Goal: Transaction & Acquisition: Book appointment/travel/reservation

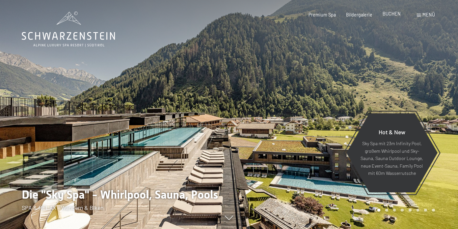
click at [395, 16] on span "BUCHEN" at bounding box center [392, 14] width 18 height 6
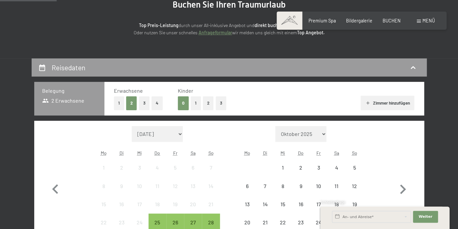
scroll to position [80, 0]
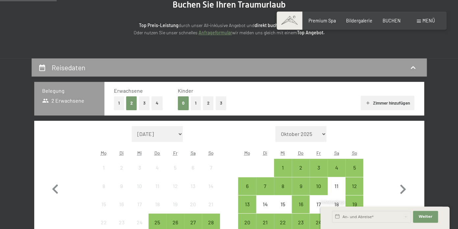
click at [193, 106] on button "1" at bounding box center [196, 103] width 10 height 14
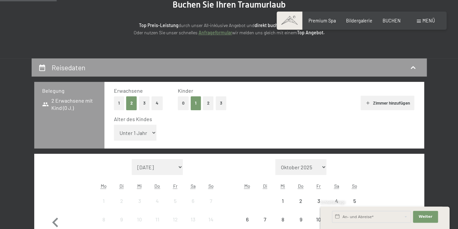
click at [114, 124] on select "Unter 1 Jahr 1 Jahr 2 Jahre 3 Jahre 4 Jahre 5 Jahre 6 Jahre 7 Jahre 8 Jahre 9 J…" at bounding box center [135, 132] width 43 height 16
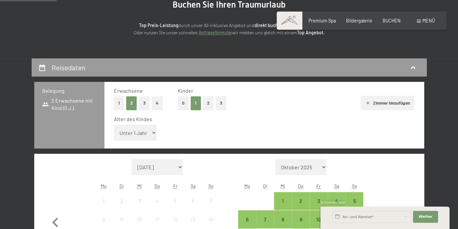
select select "3"
click option "3 Jahre" at bounding box center [0, 0] width 0 height 0
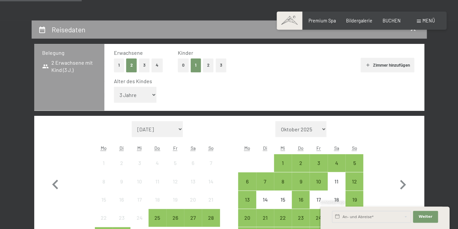
scroll to position [144, 0]
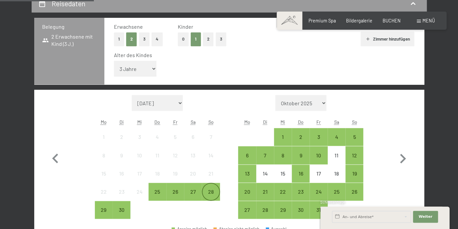
click at [210, 193] on div "28" at bounding box center [211, 197] width 16 height 16
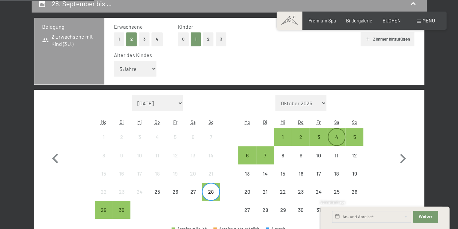
click at [335, 134] on div "4" at bounding box center [336, 136] width 16 height 16
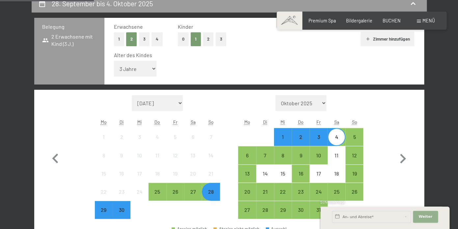
click at [424, 214] on span "Weiter" at bounding box center [426, 216] width 14 height 5
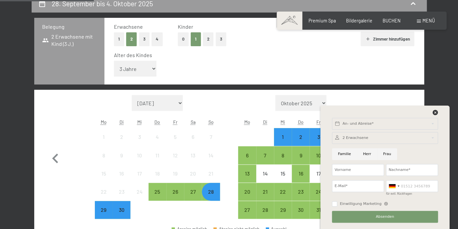
click at [377, 92] on div "Monat/Jahr September 2025 Oktober 2025 November 2025 Dezember 2025 Januar 2026 …" at bounding box center [229, 157] width 390 height 134
click at [373, 99] on div "Monat/Jahr September 2025 Oktober 2025 November 2025 Dezember 2025 Januar 2026 …" at bounding box center [229, 157] width 367 height 124
click at [437, 110] on icon at bounding box center [435, 112] width 5 height 5
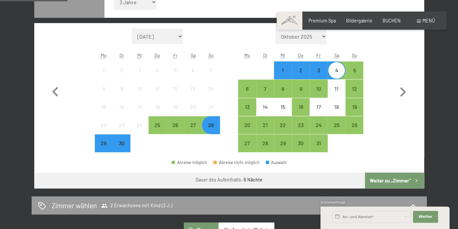
scroll to position [210, 0]
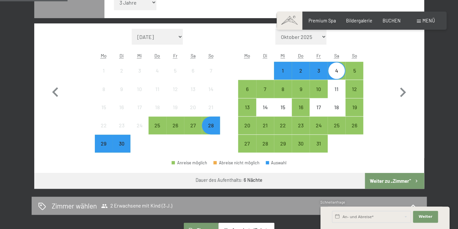
click at [380, 179] on button "Weiter zu „Zimmer“" at bounding box center [394, 181] width 59 height 16
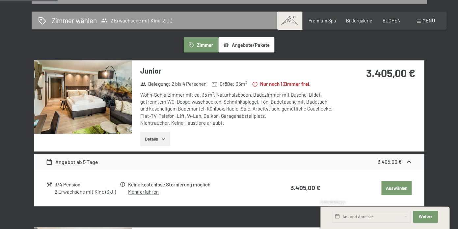
scroll to position [153, 0]
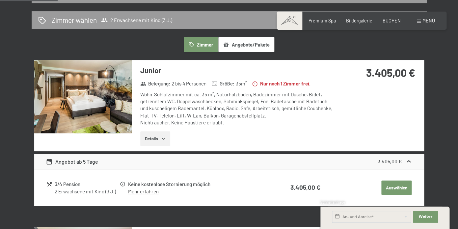
click at [79, 110] on img at bounding box center [82, 96] width 97 height 73
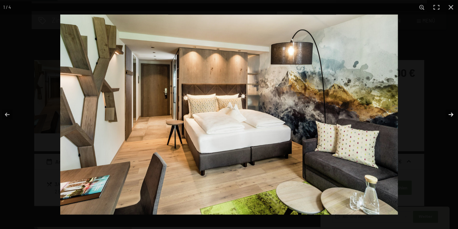
click at [449, 114] on button "button" at bounding box center [446, 114] width 23 height 33
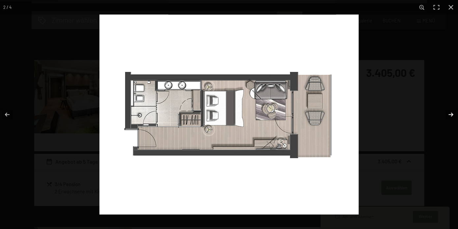
click at [449, 114] on button "button" at bounding box center [446, 114] width 23 height 33
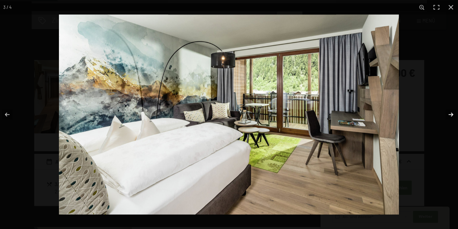
click at [449, 114] on button "button" at bounding box center [446, 114] width 23 height 33
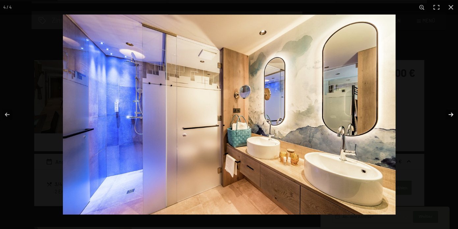
click at [449, 114] on button "button" at bounding box center [446, 114] width 23 height 33
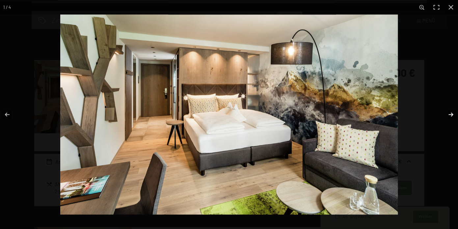
click at [449, 114] on button "button" at bounding box center [446, 114] width 23 height 33
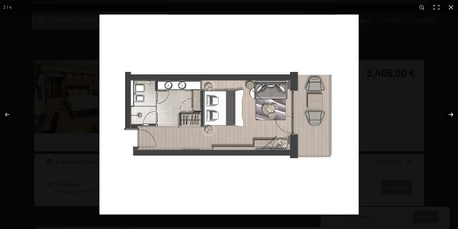
click at [449, 114] on button "button" at bounding box center [446, 114] width 23 height 33
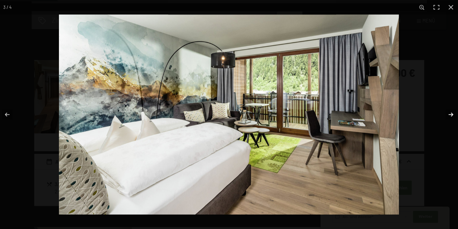
click at [449, 114] on button "button" at bounding box center [446, 114] width 23 height 33
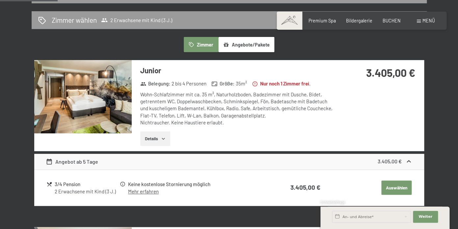
click at [245, 45] on button "Angebote/Pakete" at bounding box center [246, 44] width 56 height 15
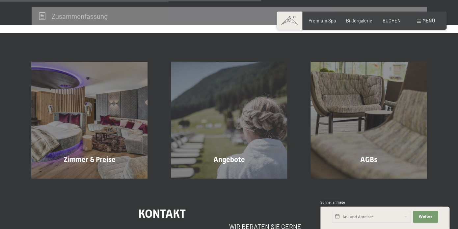
scroll to position [307, 0]
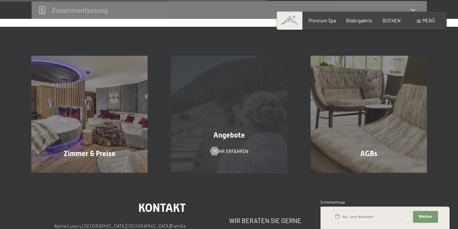
click at [231, 86] on div "Angebote Mehr erfahren" at bounding box center [229, 114] width 140 height 116
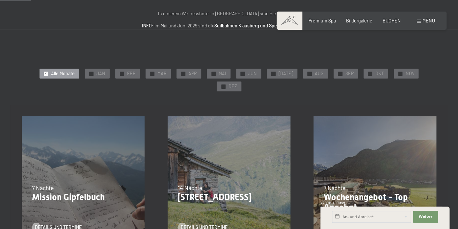
scroll to position [84, 0]
click at [334, 76] on div "✓ SEP" at bounding box center [346, 74] width 24 height 10
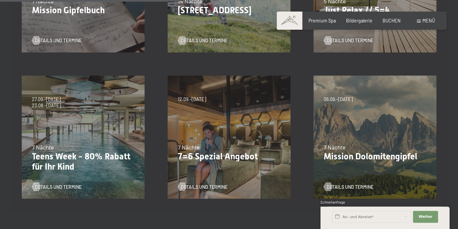
scroll to position [273, 0]
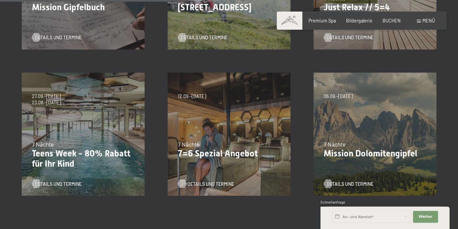
click at [203, 180] on span "Details und Termine" at bounding box center [210, 183] width 47 height 7
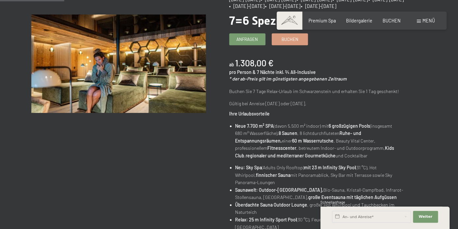
scroll to position [56, 0]
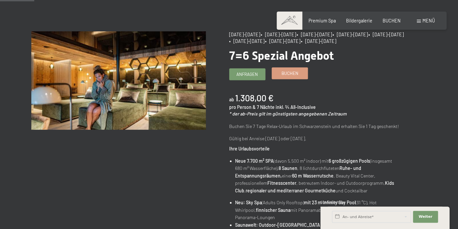
click at [288, 79] on div "Buchen" at bounding box center [290, 73] width 36 height 12
click at [286, 73] on span "Buchen" at bounding box center [289, 73] width 17 height 6
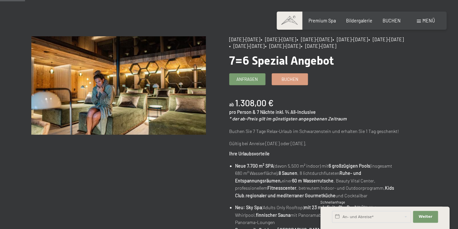
scroll to position [52, 0]
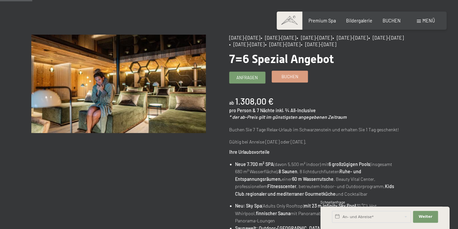
click at [295, 78] on span "Buchen" at bounding box center [289, 76] width 17 height 6
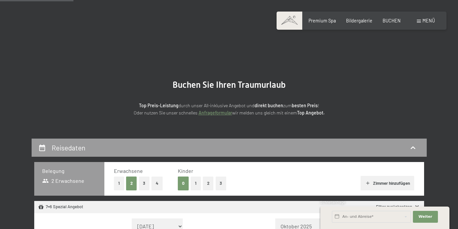
select select "2025-10-01"
select select "2025-11-01"
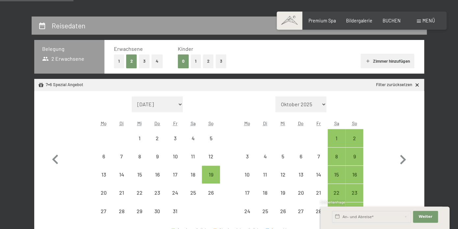
click at [193, 65] on button "1" at bounding box center [196, 61] width 10 height 14
select select "2025-10-01"
select select "2025-11-01"
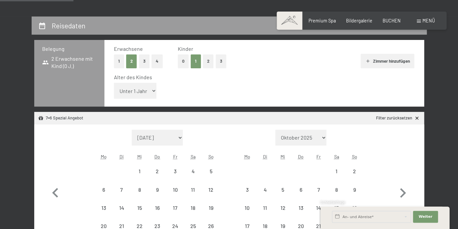
select select "2025-10-01"
select select "2025-11-01"
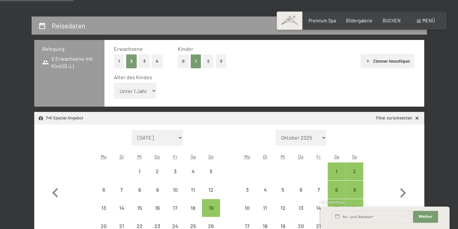
click at [114, 83] on select "Unter 1 Jahr 1 Jahr 2 Jahre 3 Jahre 4 Jahre 5 Jahre 6 Jahre 7 Jahre 8 Jahre 9 J…" at bounding box center [135, 91] width 43 height 16
select select "3"
click option "3 Jahre" at bounding box center [0, 0] width 0 height 0
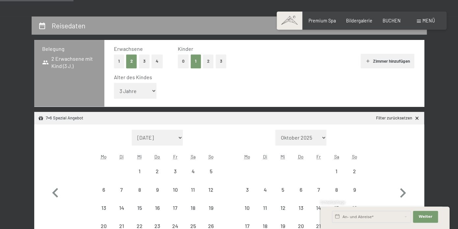
select select "2025-10-01"
select select "2025-11-01"
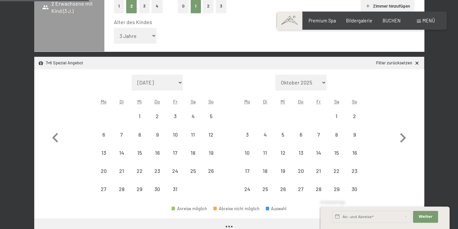
select select "2025-10-01"
select select "2025-11-01"
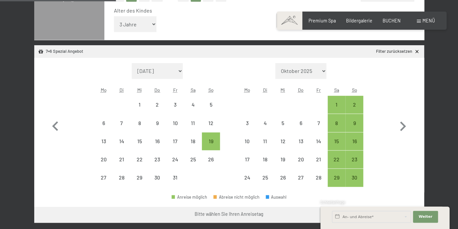
scroll to position [193, 0]
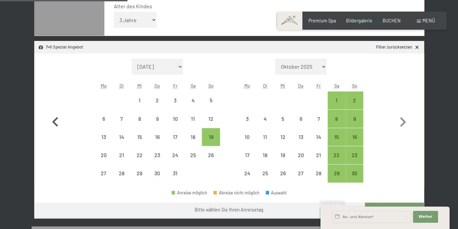
click at [56, 120] on icon "button" at bounding box center [55, 122] width 6 height 10
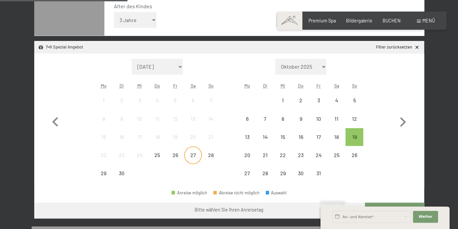
click at [194, 158] on div "27" at bounding box center [193, 160] width 16 height 16
click at [340, 100] on div "4" at bounding box center [336, 105] width 16 height 16
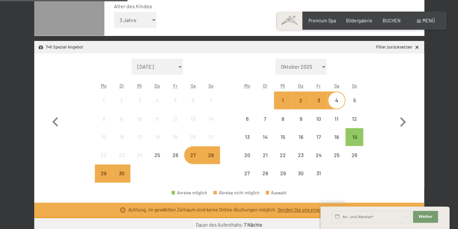
select select "2025-10-01"
select select "2025-11-01"
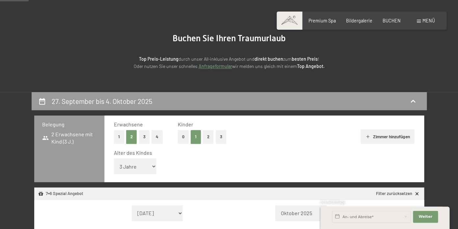
scroll to position [47, 0]
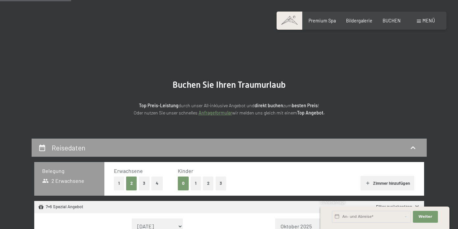
select select "[DATE]"
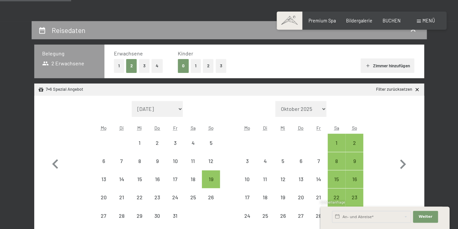
scroll to position [117, 0]
click at [192, 69] on button "1" at bounding box center [196, 66] width 10 height 14
select select "[DATE]"
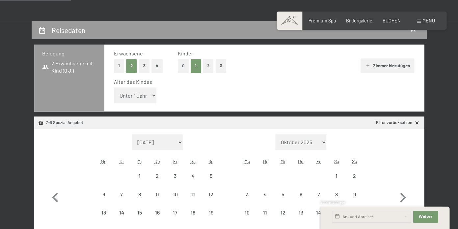
select select "[DATE]"
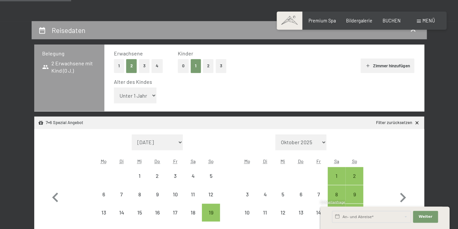
click at [114, 87] on select "Unter 1 Jahr 1 Jahr 2 Jahre 3 Jahre 4 Jahre 5 Jahre 6 Jahre 7 Jahre 8 Jahre 9 J…" at bounding box center [135, 95] width 43 height 16
select select "3"
click option "3 Jahre" at bounding box center [0, 0] width 0 height 0
select select "[DATE]"
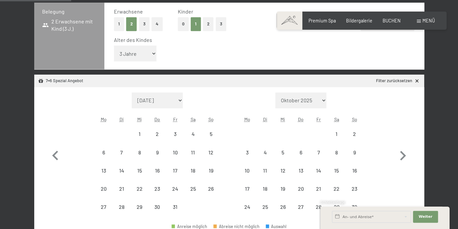
select select "[DATE]"
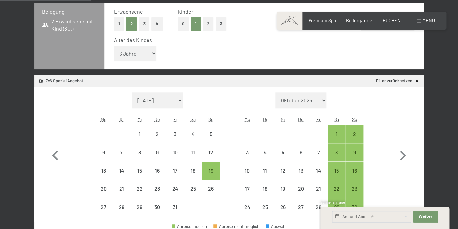
scroll to position [160, 0]
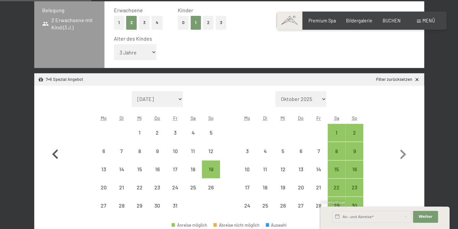
click at [55, 158] on icon "button" at bounding box center [55, 154] width 19 height 19
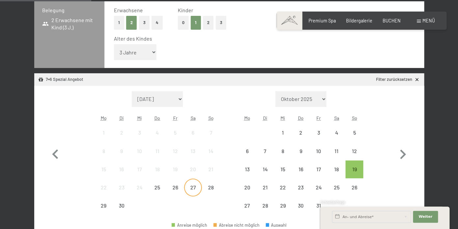
click at [196, 188] on div "27" at bounding box center [193, 192] width 16 height 16
click at [334, 135] on div "4" at bounding box center [336, 138] width 16 height 16
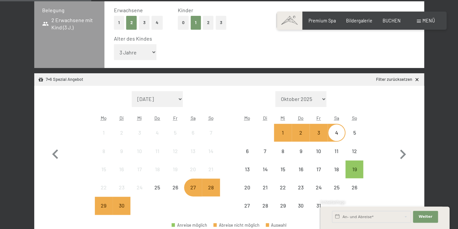
select select "[DATE]"
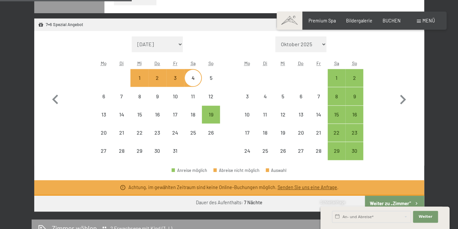
scroll to position [214, 0]
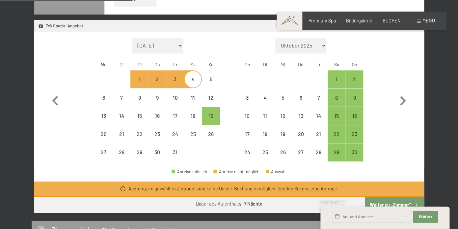
click at [393, 203] on div "Schnellanfrage" at bounding box center [384, 202] width 129 height 6
click at [402, 203] on div "Schnellanfrage" at bounding box center [384, 202] width 129 height 6
click at [324, 190] on link "Senden Sie uns eine Anfrage" at bounding box center [307, 188] width 60 height 6
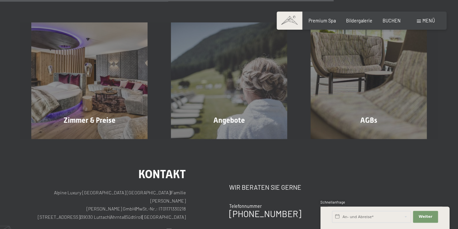
scroll to position [500, 0]
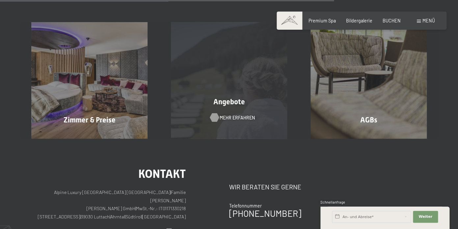
click at [234, 116] on span "Mehr erfahren" at bounding box center [236, 117] width 35 height 7
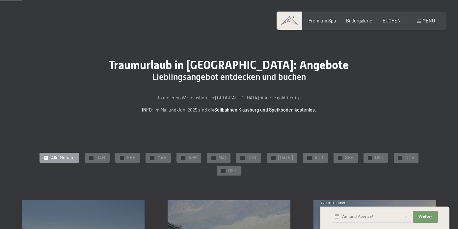
scroll to position [61, 0]
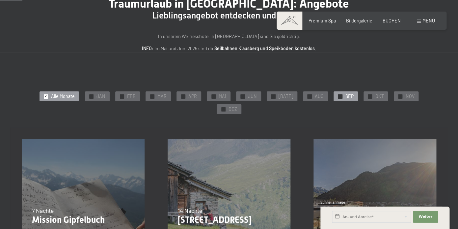
click at [334, 101] on div "✓ SEP" at bounding box center [346, 96] width 24 height 10
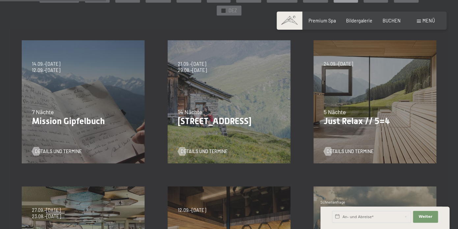
scroll to position [159, 0]
click at [334, 148] on span "Details und Termine" at bounding box center [356, 151] width 47 height 7
click at [349, 142] on div "24.09.–03.10.2025 26.10.–31.10.2025 21.12.–26.12.2025 04.01.–23.01.2026 08.03.–…" at bounding box center [375, 102] width 146 height 146
click at [347, 119] on div "24.09.–03.10.2025 26.10.–31.10.2025 21.12.–26.12.2025 04.01.–23.01.2026 08.03.–…" at bounding box center [375, 102] width 146 height 146
click at [336, 148] on span "Details und Termine" at bounding box center [356, 151] width 47 height 7
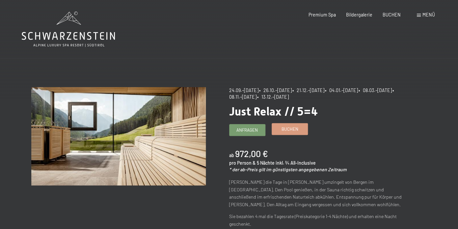
click at [286, 127] on span "Buchen" at bounding box center [289, 129] width 17 height 6
click at [291, 134] on link "Buchen" at bounding box center [290, 128] width 36 height 11
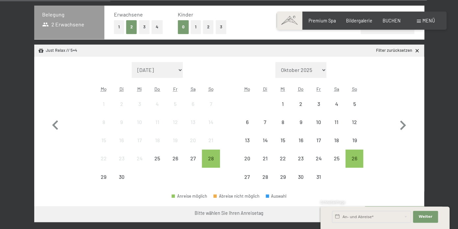
scroll to position [156, 0]
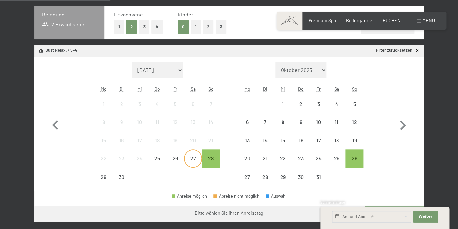
click at [188, 157] on div "27" at bounding box center [193, 163] width 16 height 16
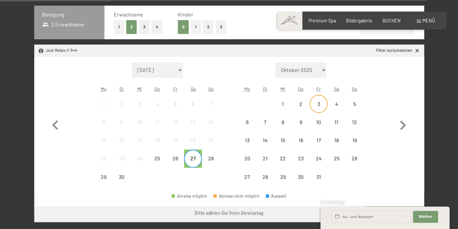
click at [321, 103] on div "3" at bounding box center [318, 109] width 16 height 16
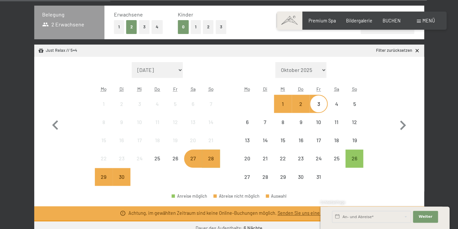
click at [196, 161] on div "27" at bounding box center [193, 163] width 16 height 16
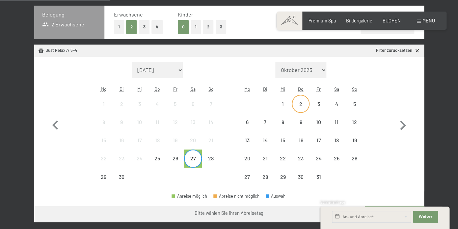
click at [302, 103] on div "2" at bounding box center [300, 109] width 16 height 16
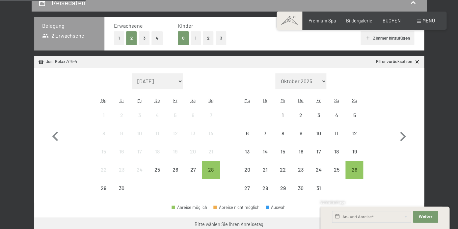
scroll to position [145, 0]
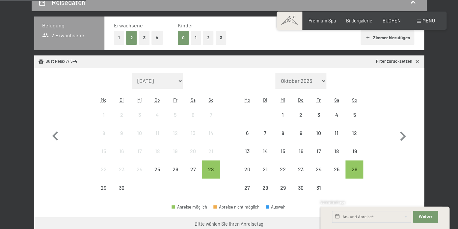
click at [195, 41] on button "1" at bounding box center [196, 38] width 10 height 14
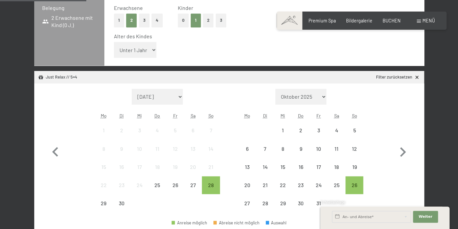
scroll to position [179, 0]
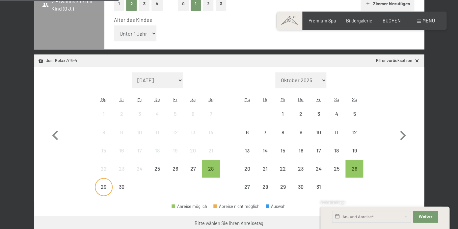
click at [107, 189] on div "29" at bounding box center [104, 192] width 16 height 16
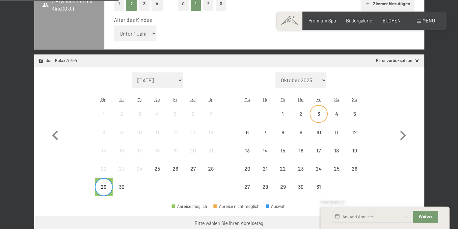
click at [318, 112] on div "3" at bounding box center [318, 119] width 16 height 16
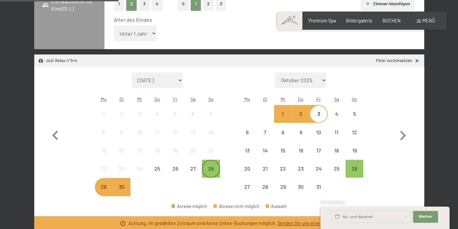
click at [211, 170] on div "28" at bounding box center [211, 174] width 16 height 16
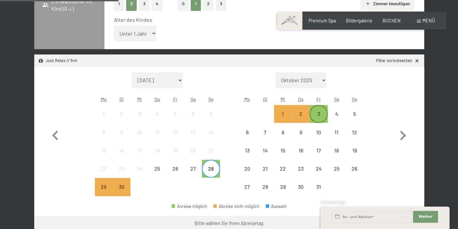
click at [317, 118] on div "3" at bounding box center [318, 119] width 16 height 16
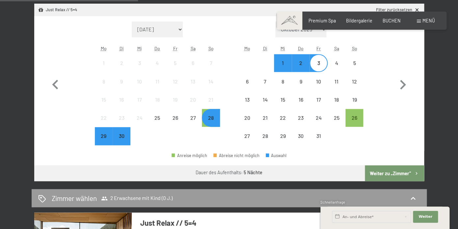
scroll to position [248, 0]
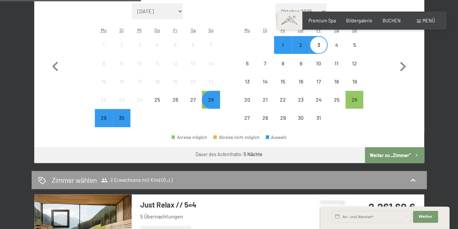
click at [385, 158] on button "Weiter zu „Zimmer“" at bounding box center [394, 155] width 59 height 16
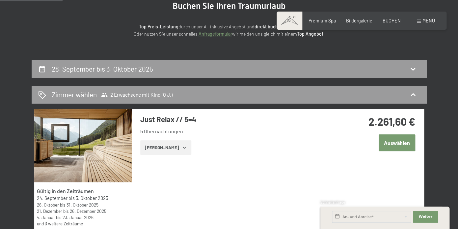
scroll to position [75, 0]
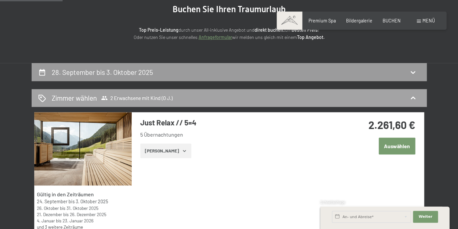
click at [151, 98] on span "2 Erwachsene mit Kind (0 J.)" at bounding box center [136, 98] width 71 height 7
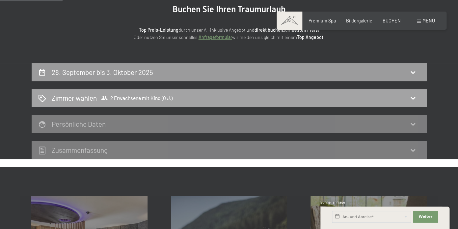
click at [151, 98] on span "2 Erwachsene mit Kind (0 J.)" at bounding box center [136, 98] width 71 height 7
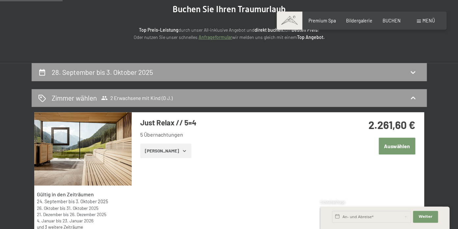
click at [171, 153] on button "[PERSON_NAME]" at bounding box center [165, 150] width 51 height 14
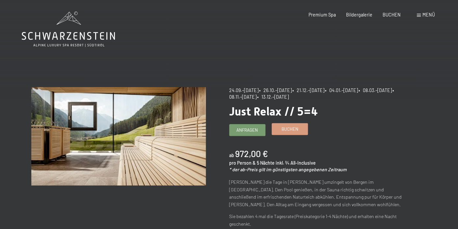
click at [288, 133] on link "Buchen" at bounding box center [290, 128] width 36 height 11
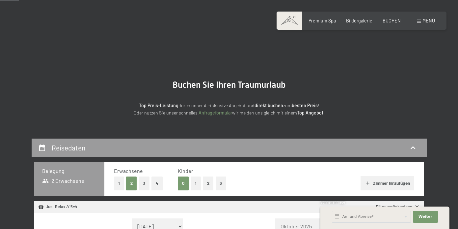
scroll to position [51, 0]
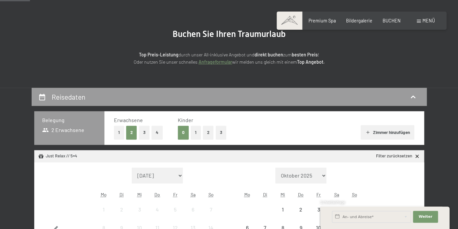
click at [196, 132] on span "Einwilligung Marketing*" at bounding box center [192, 133] width 54 height 7
click at [162, 132] on input "Einwilligung Marketing*" at bounding box center [158, 133] width 7 height 7
checkbox input "false"
click at [196, 136] on button "1" at bounding box center [196, 132] width 10 height 14
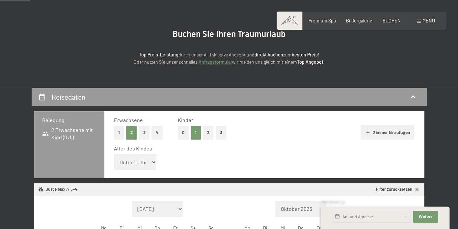
click at [114, 154] on select "Unter 1 Jahr 1 Jahr 2 Jahre 3 Jahre 4 Jahre 5 Jahre 6 Jahre 7 Jahre 8 Jahre 9 J…" at bounding box center [135, 162] width 43 height 16
select select "3"
click option "3 Jahre" at bounding box center [0, 0] width 0 height 0
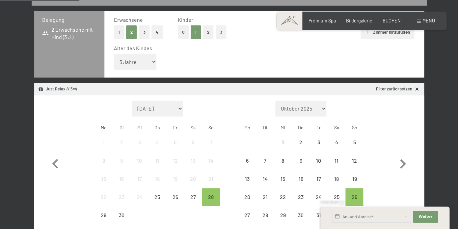
scroll to position [155, 0]
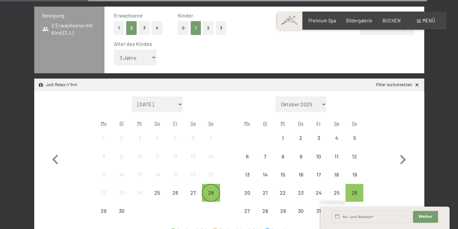
click at [208, 195] on div "28" at bounding box center [211, 198] width 16 height 16
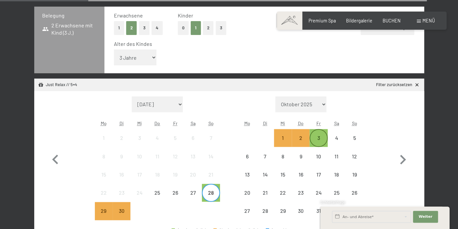
click at [316, 141] on div "3" at bounding box center [318, 143] width 16 height 16
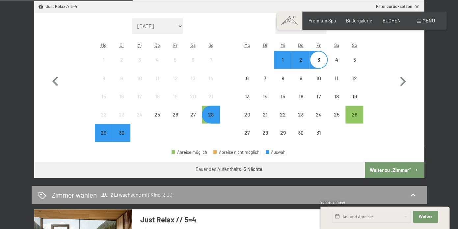
click at [380, 171] on button "Weiter zu „Zimmer“" at bounding box center [394, 170] width 59 height 16
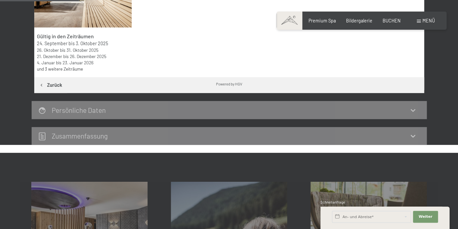
scroll to position [138, 0]
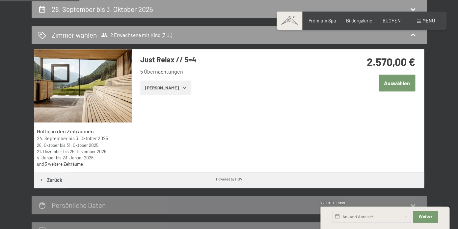
click at [171, 89] on button "[PERSON_NAME]" at bounding box center [165, 87] width 51 height 14
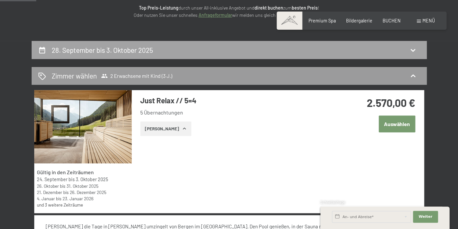
scroll to position [104, 0]
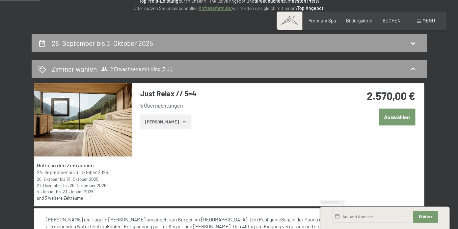
click at [172, 125] on button "[PERSON_NAME]" at bounding box center [165, 121] width 51 height 14
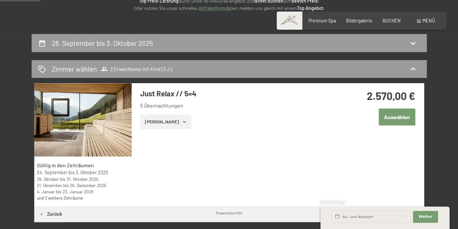
click at [172, 125] on button "[PERSON_NAME]" at bounding box center [165, 121] width 51 height 14
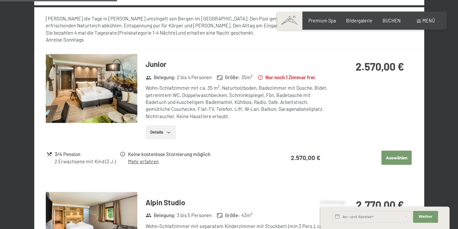
scroll to position [303, 0]
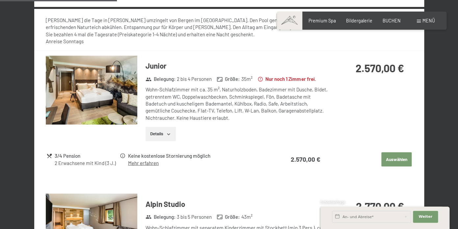
click at [122, 109] on img at bounding box center [92, 89] width 92 height 69
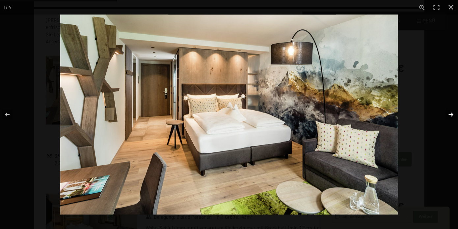
click at [449, 113] on button "button" at bounding box center [446, 114] width 23 height 33
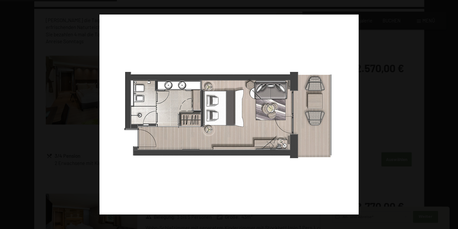
click at [449, 113] on button "button" at bounding box center [446, 114] width 23 height 33
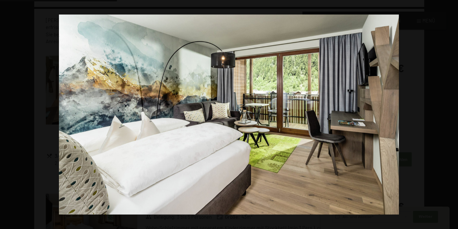
click at [449, 113] on button "button" at bounding box center [446, 114] width 23 height 33
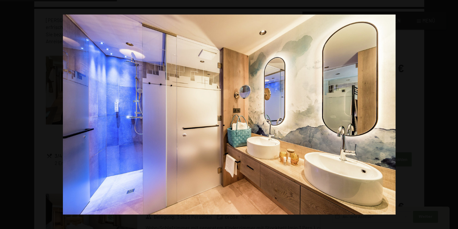
click at [449, 113] on button "button" at bounding box center [446, 114] width 23 height 33
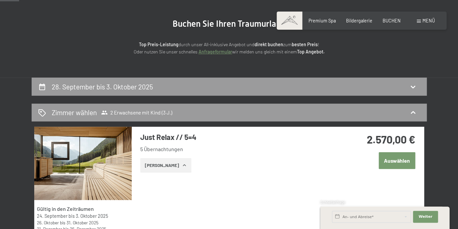
scroll to position [38, 0]
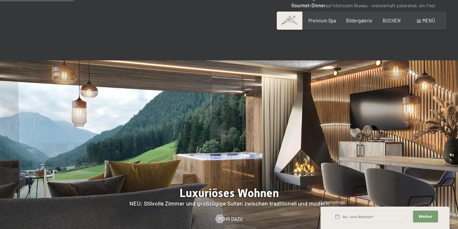
scroll to position [494, 0]
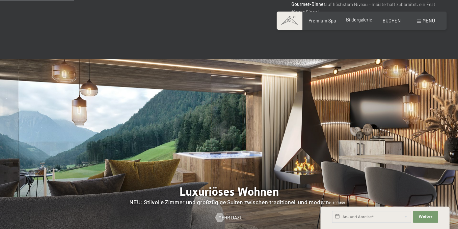
click at [362, 23] on div "Bildergalerie" at bounding box center [359, 19] width 26 height 7
click at [361, 21] on span "Bildergalerie" at bounding box center [359, 20] width 26 height 6
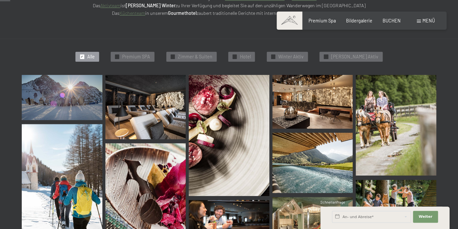
scroll to position [147, 0]
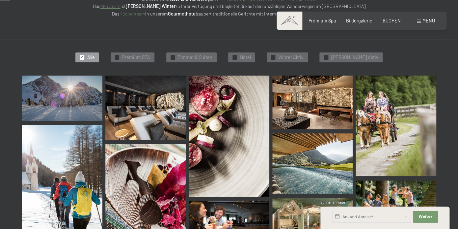
click at [90, 96] on img at bounding box center [62, 97] width 81 height 45
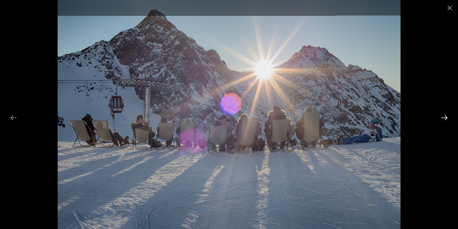
click at [442, 117] on button "Next slide" at bounding box center [445, 117] width 14 height 13
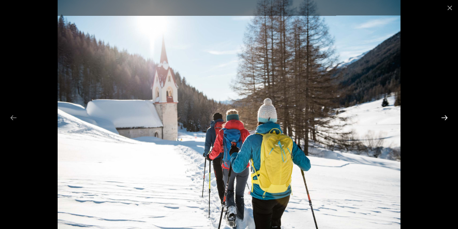
click at [442, 117] on button "Next slide" at bounding box center [445, 117] width 14 height 13
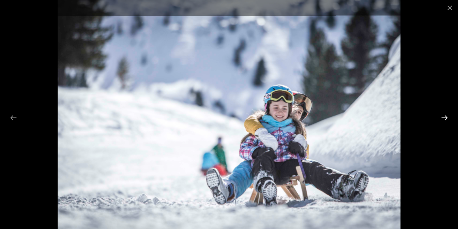
click at [442, 117] on button "Next slide" at bounding box center [445, 117] width 14 height 13
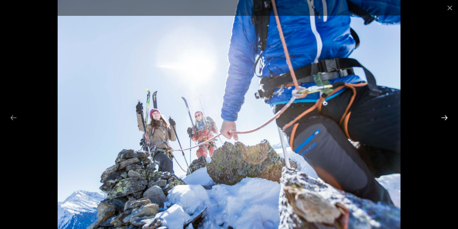
click at [442, 117] on button "Next slide" at bounding box center [445, 117] width 14 height 13
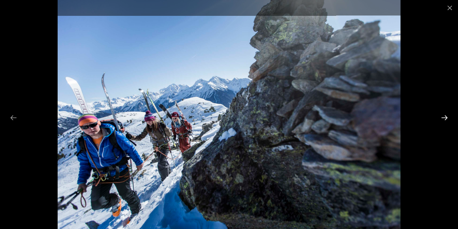
click at [442, 117] on button "Next slide" at bounding box center [445, 117] width 14 height 13
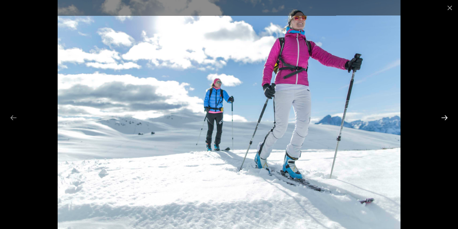
click at [442, 117] on button "Next slide" at bounding box center [445, 117] width 14 height 13
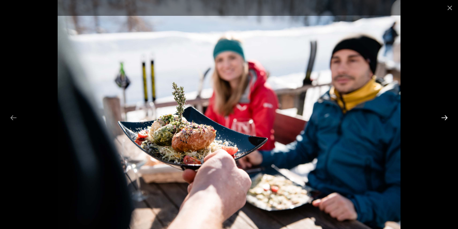
click at [442, 117] on button "Next slide" at bounding box center [445, 117] width 14 height 13
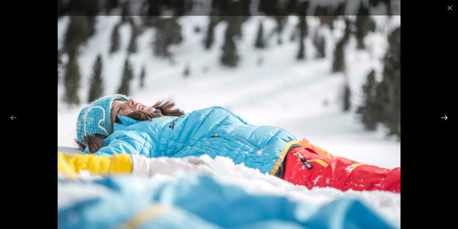
click at [442, 117] on button "Next slide" at bounding box center [445, 117] width 14 height 13
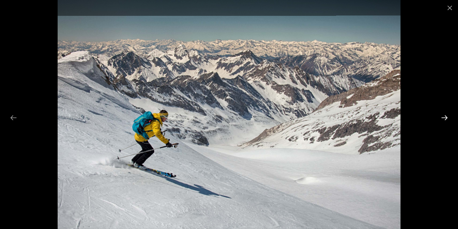
click at [442, 117] on button "Next slide" at bounding box center [445, 117] width 14 height 13
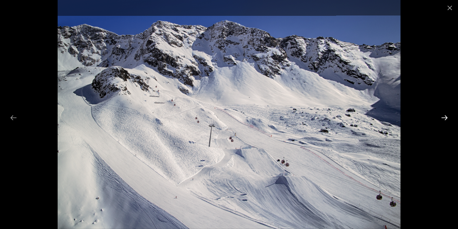
click at [442, 117] on button "Next slide" at bounding box center [445, 117] width 14 height 13
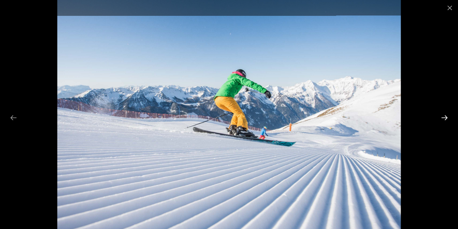
click at [442, 117] on button "Next slide" at bounding box center [445, 117] width 14 height 13
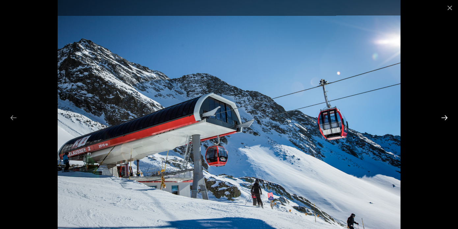
click at [442, 117] on button "Next slide" at bounding box center [445, 117] width 14 height 13
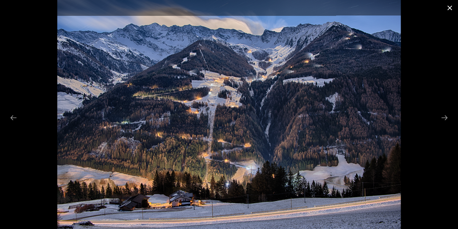
click at [449, 9] on button "Close gallery" at bounding box center [450, 7] width 16 height 15
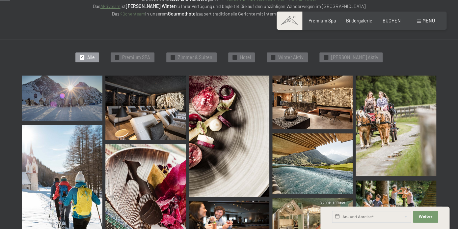
click at [226, 143] on img at bounding box center [229, 135] width 81 height 121
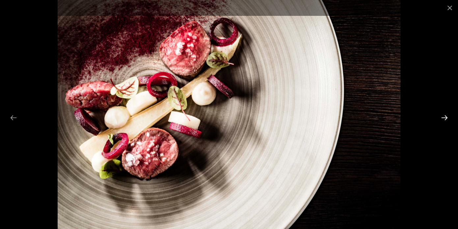
click at [445, 118] on button "Next slide" at bounding box center [445, 117] width 14 height 13
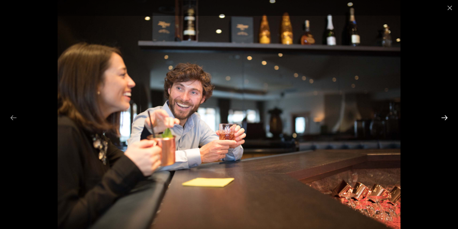
click at [445, 118] on button "Next slide" at bounding box center [445, 117] width 14 height 13
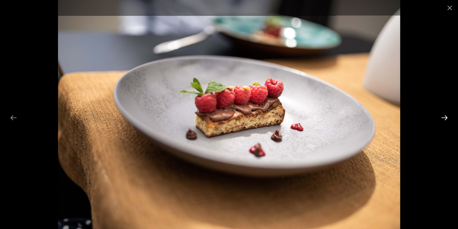
click at [445, 118] on button "Next slide" at bounding box center [445, 117] width 14 height 13
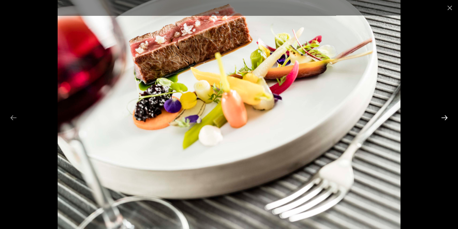
click at [445, 118] on button "Next slide" at bounding box center [445, 117] width 14 height 13
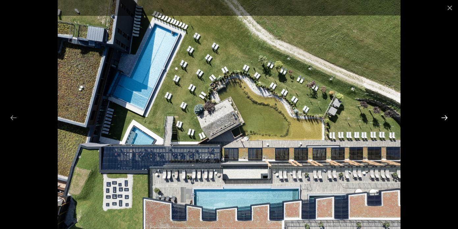
click at [445, 118] on button "Next slide" at bounding box center [445, 117] width 14 height 13
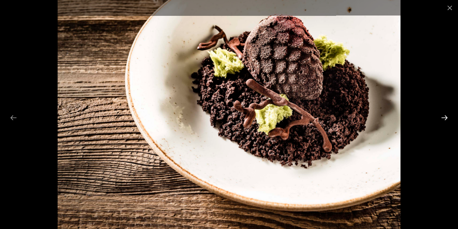
click at [445, 118] on button "Next slide" at bounding box center [445, 117] width 14 height 13
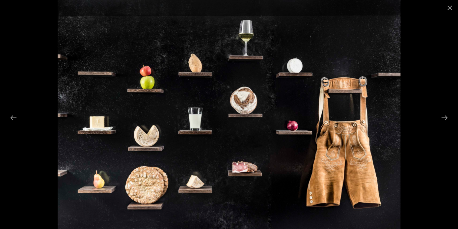
scroll to position [0, 0]
click at [448, 7] on button "Close gallery" at bounding box center [450, 7] width 16 height 15
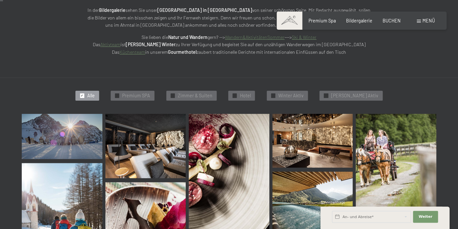
scroll to position [16, 0]
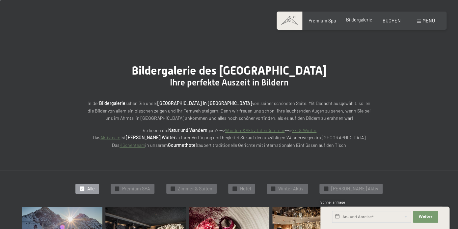
click at [363, 22] on span "Bildergalerie" at bounding box center [359, 20] width 26 height 6
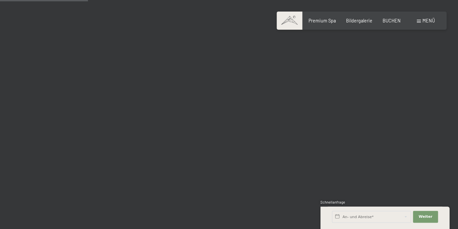
scroll to position [887, 0]
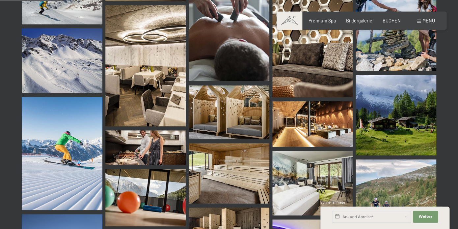
click at [432, 24] on div "Menü" at bounding box center [426, 20] width 18 height 7
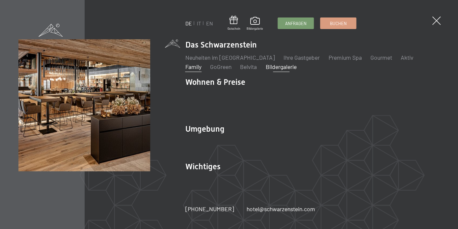
click at [201, 63] on link "Family" at bounding box center [193, 66] width 16 height 7
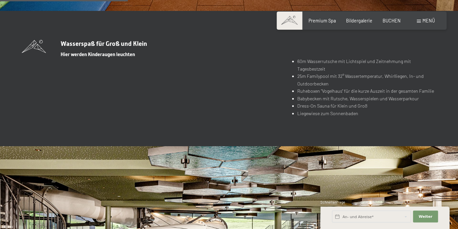
scroll to position [1182, 0]
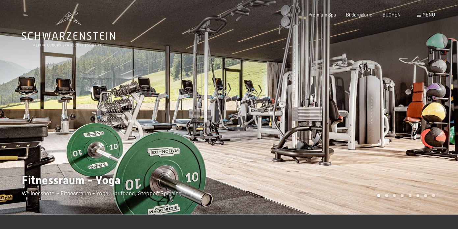
click at [421, 117] on div at bounding box center [343, 107] width 229 height 214
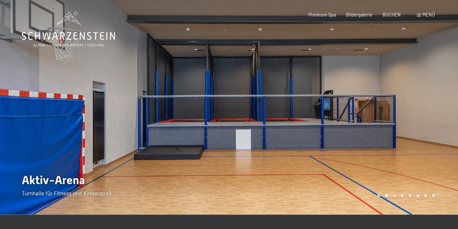
click at [421, 117] on div at bounding box center [343, 107] width 229 height 214
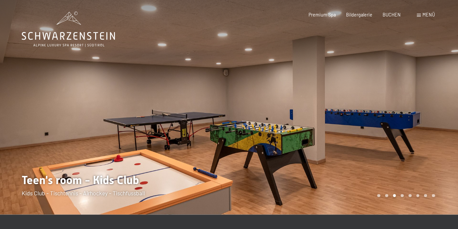
click at [421, 117] on div at bounding box center [343, 107] width 229 height 214
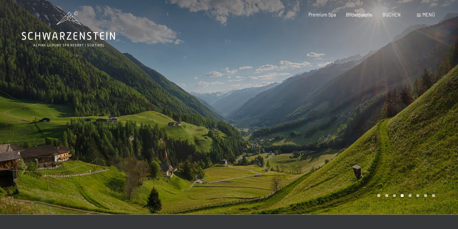
click at [421, 117] on div at bounding box center [343, 107] width 229 height 214
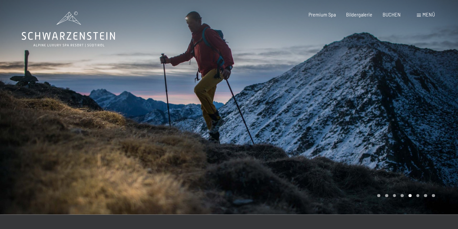
click at [421, 117] on div at bounding box center [343, 107] width 229 height 214
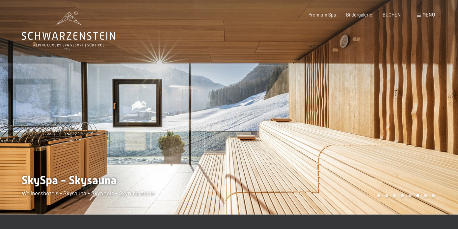
click at [421, 117] on div at bounding box center [343, 107] width 229 height 214
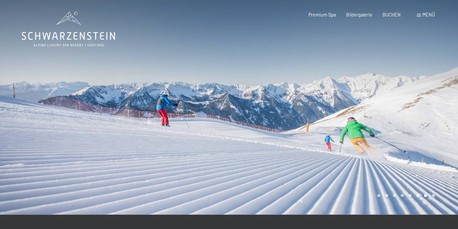
click at [421, 117] on div at bounding box center [343, 107] width 229 height 214
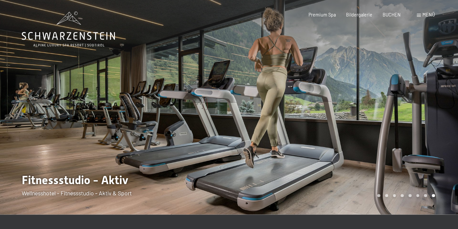
click at [421, 117] on div at bounding box center [343, 107] width 229 height 214
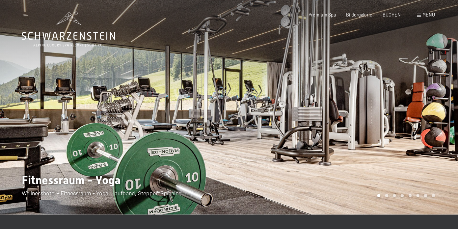
click at [421, 117] on div at bounding box center [343, 107] width 229 height 214
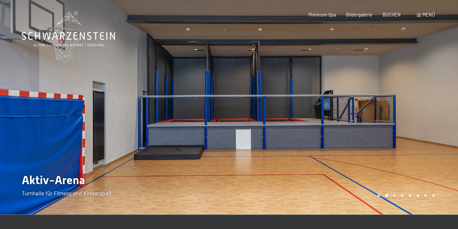
click at [421, 117] on div at bounding box center [343, 107] width 229 height 214
